Goal: Information Seeking & Learning: Learn about a topic

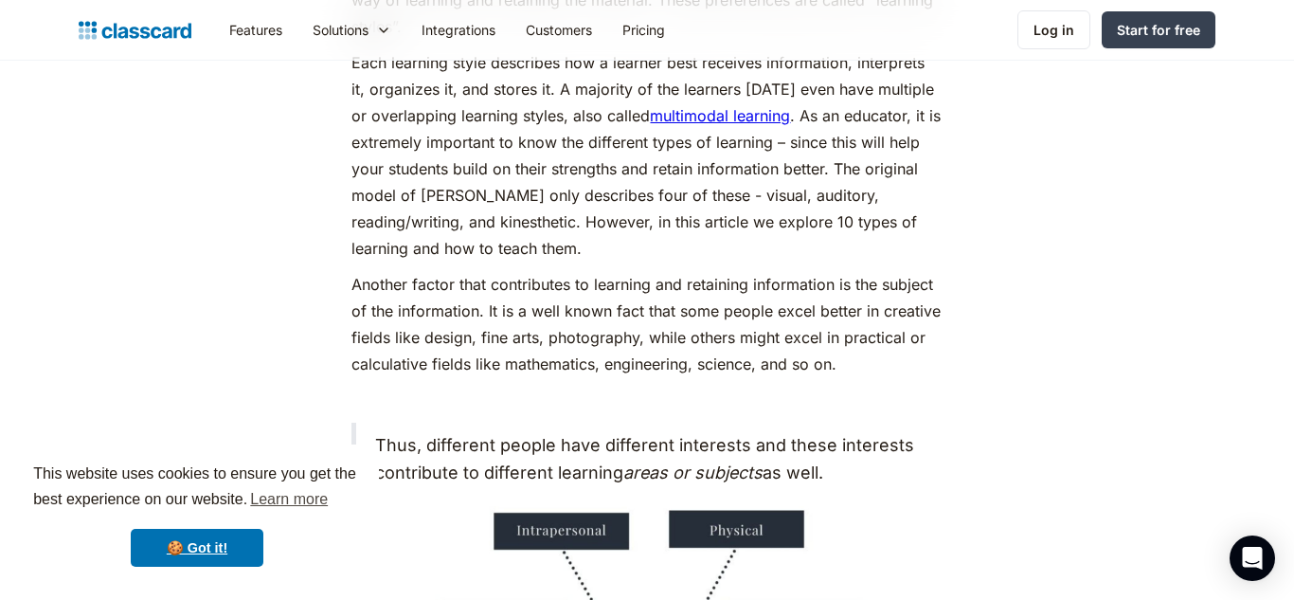
scroll to position [1288, 0]
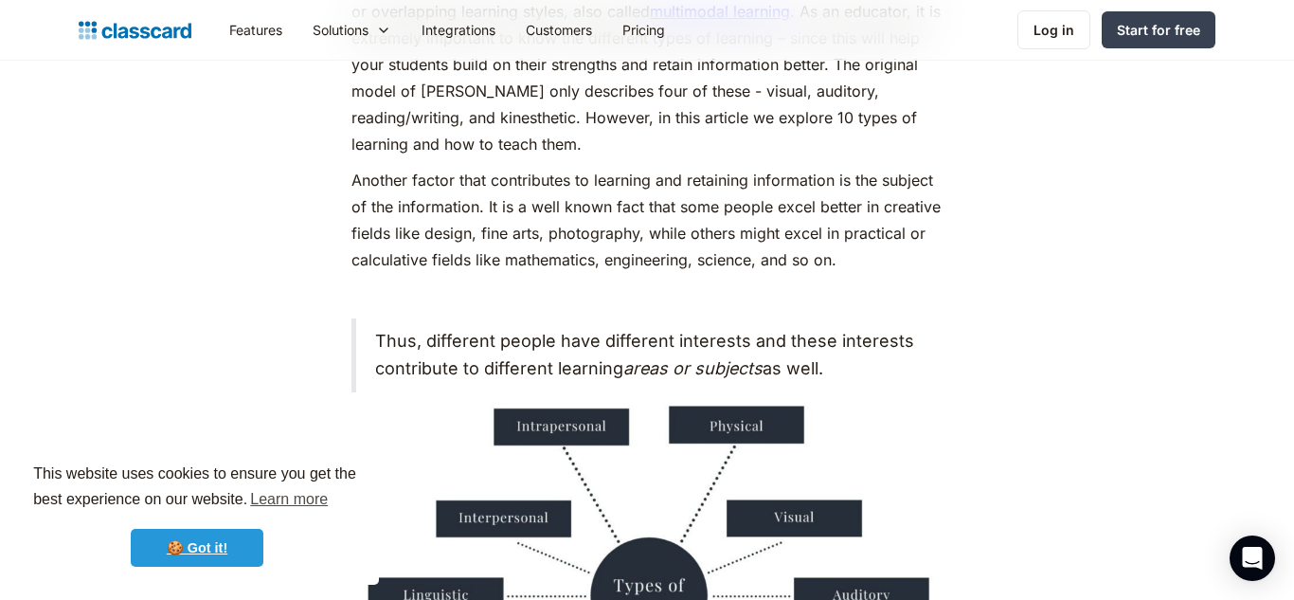
click at [206, 556] on link "🍪 Got it!" at bounding box center [197, 548] width 133 height 38
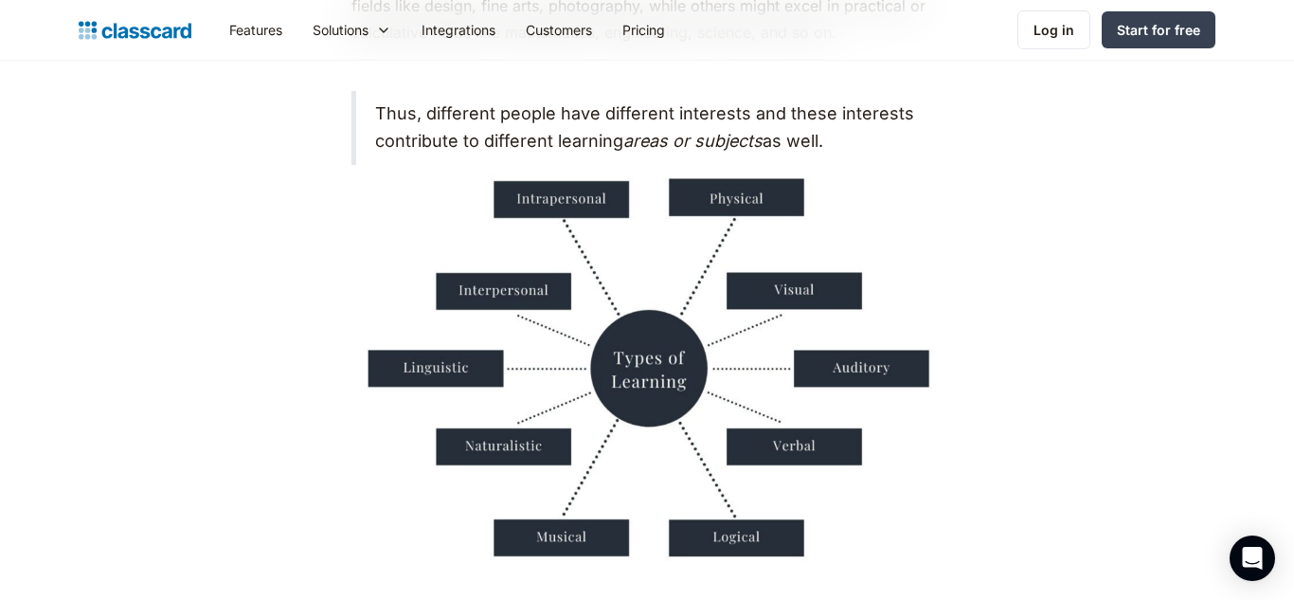
scroll to position [1554, 0]
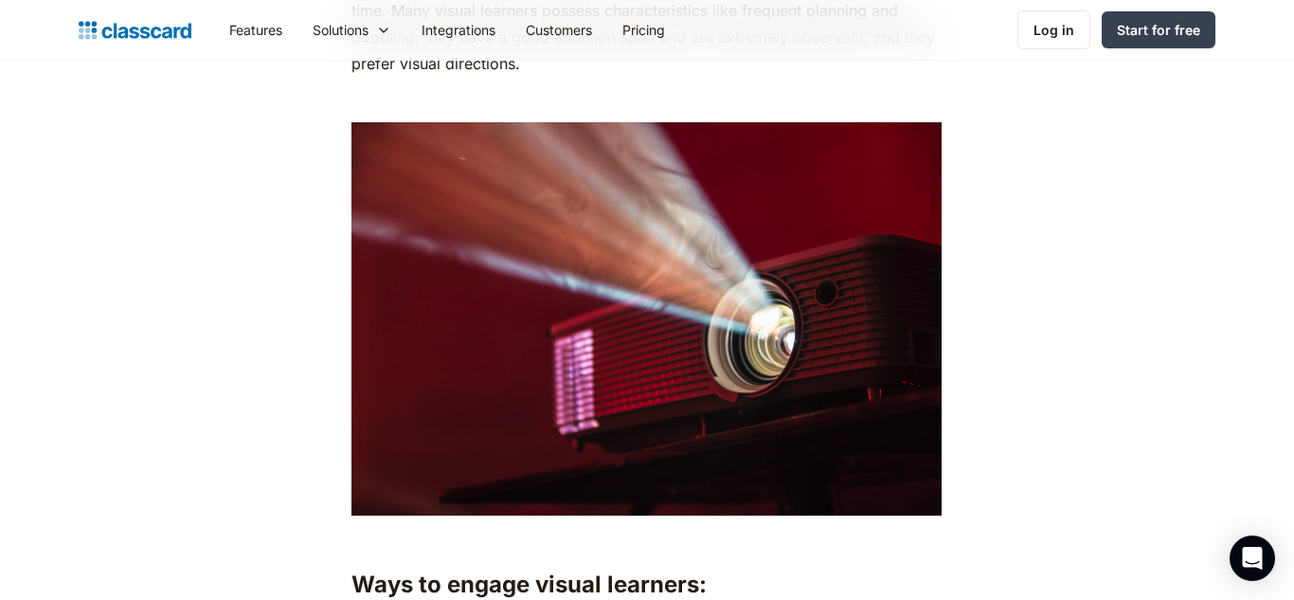
scroll to position [2760, 0]
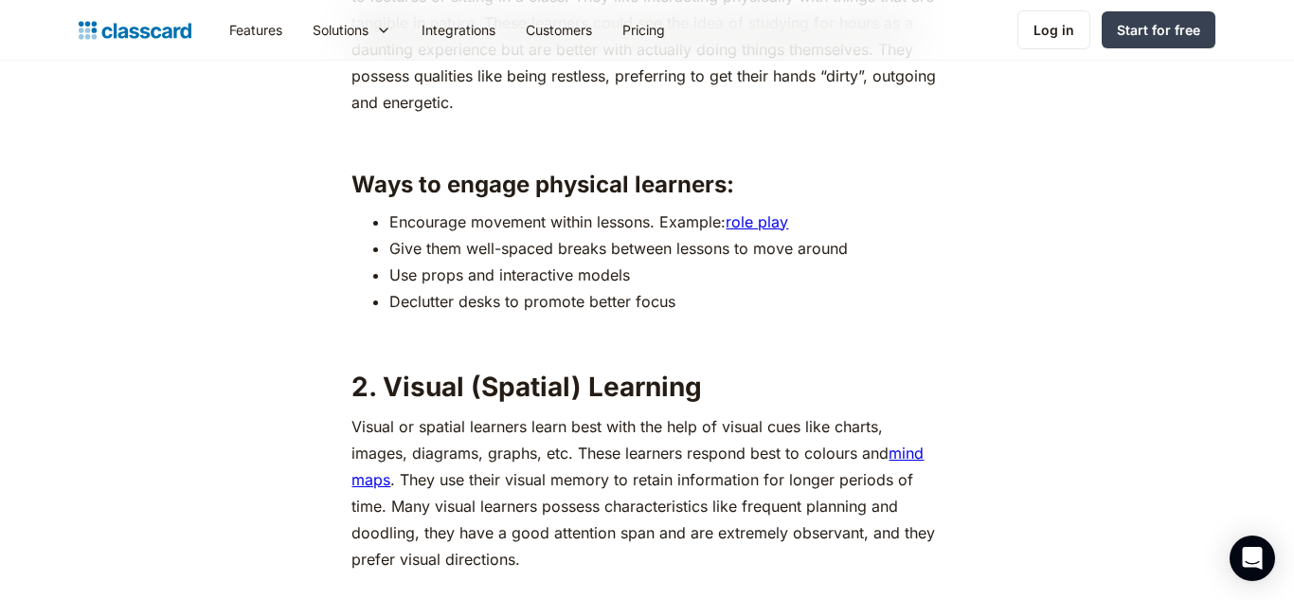
scroll to position [2229, 0]
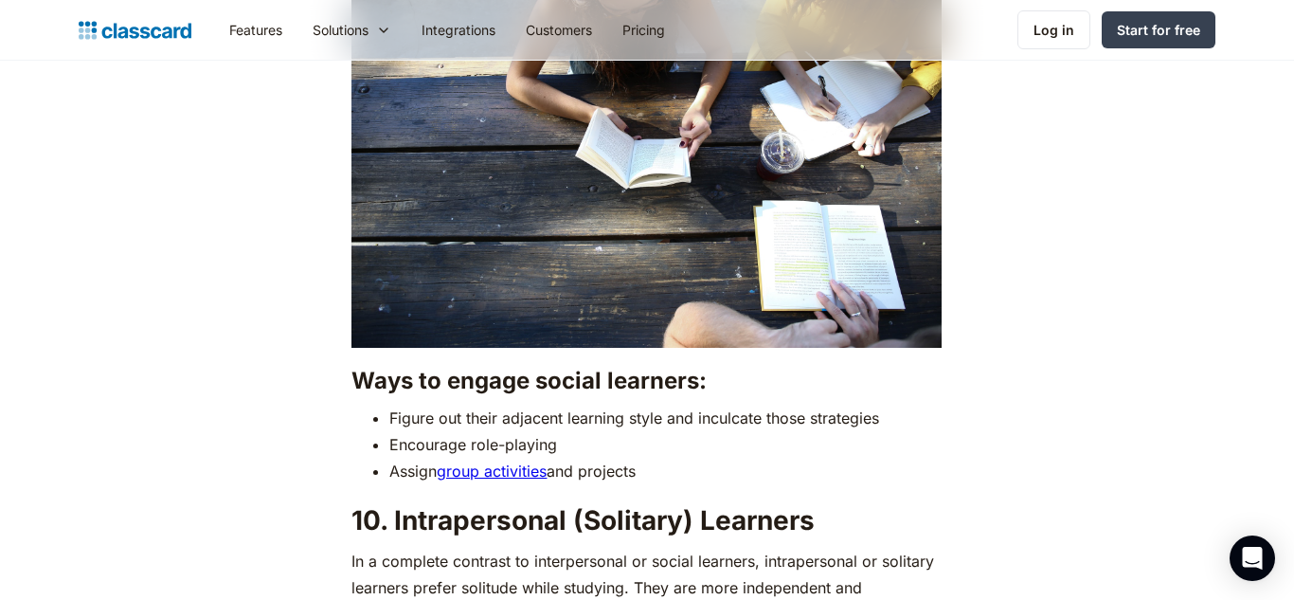
scroll to position [7421, 0]
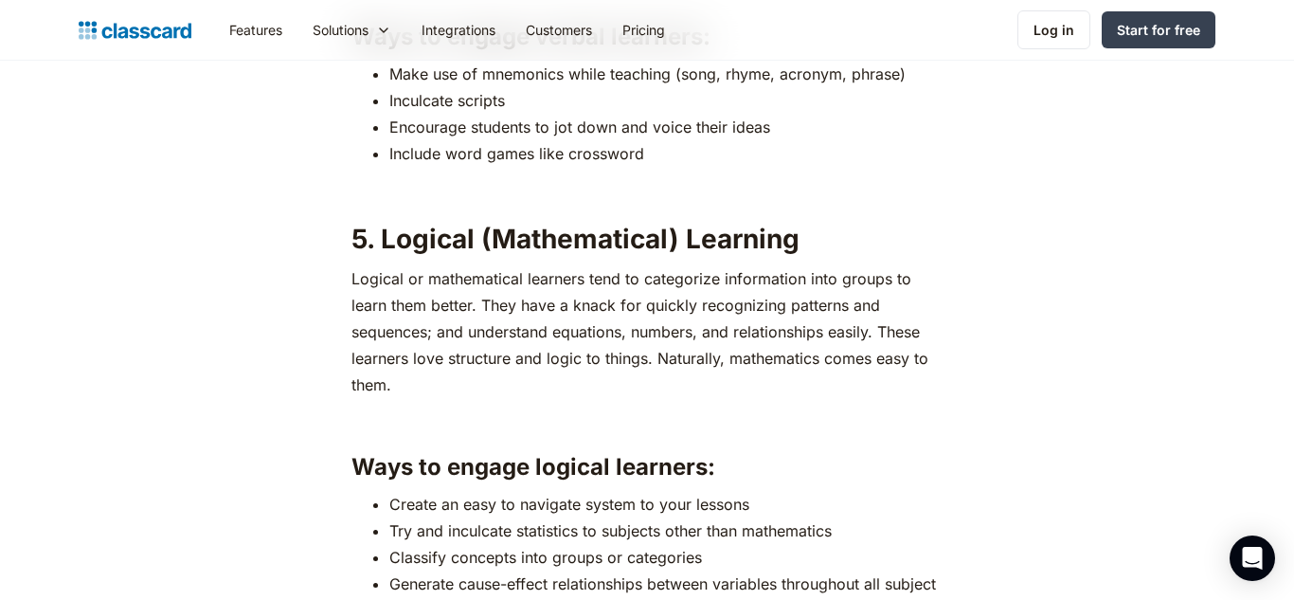
scroll to position [4579, 0]
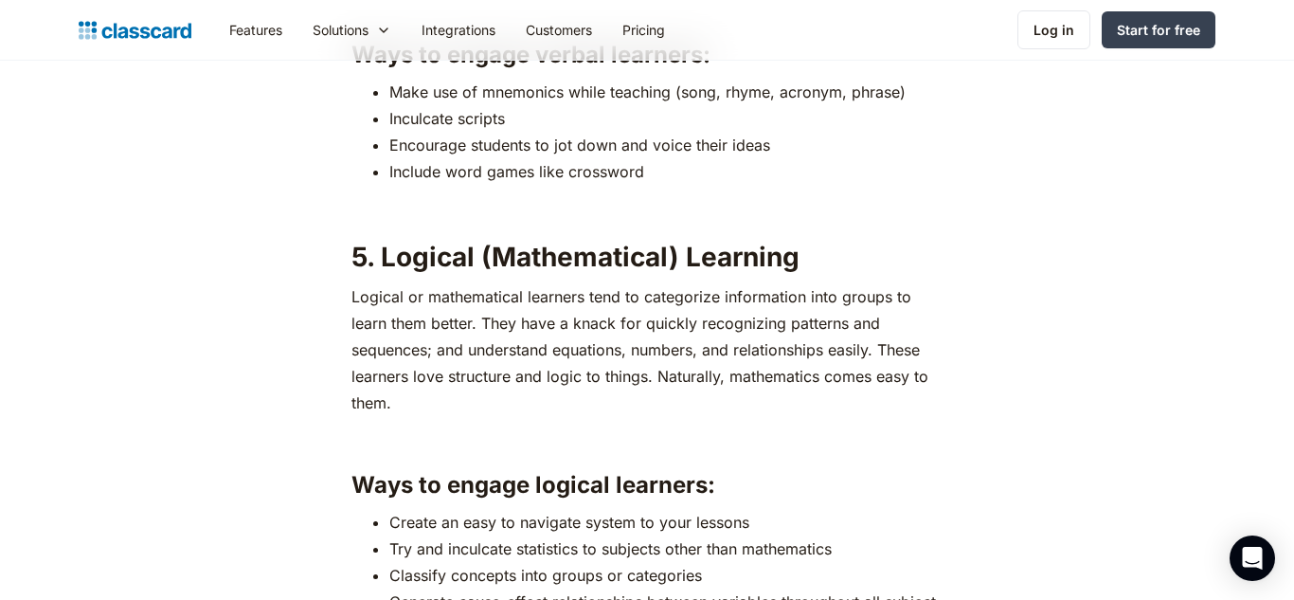
click at [1267, 200] on main "If you have been a part of the education sector, you probably already know how …" at bounding box center [647, 375] width 1294 height 7914
